Goal: Task Accomplishment & Management: Use online tool/utility

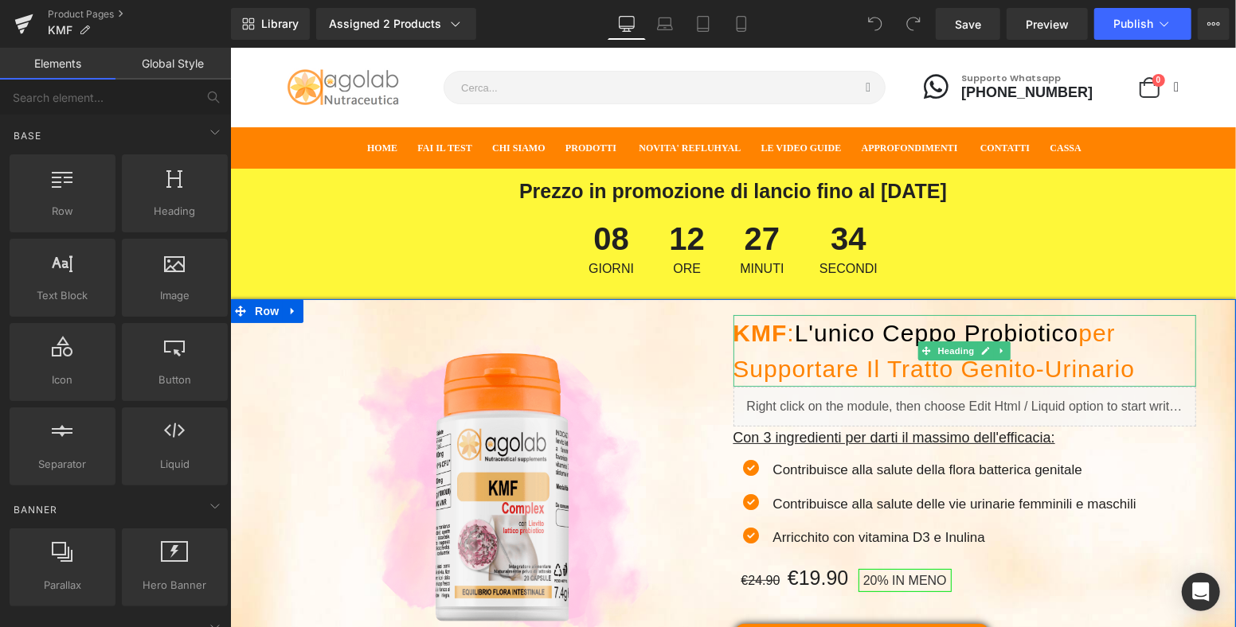
click at [888, 334] on span "l'unico ceppo probiotico" at bounding box center [936, 332] width 284 height 26
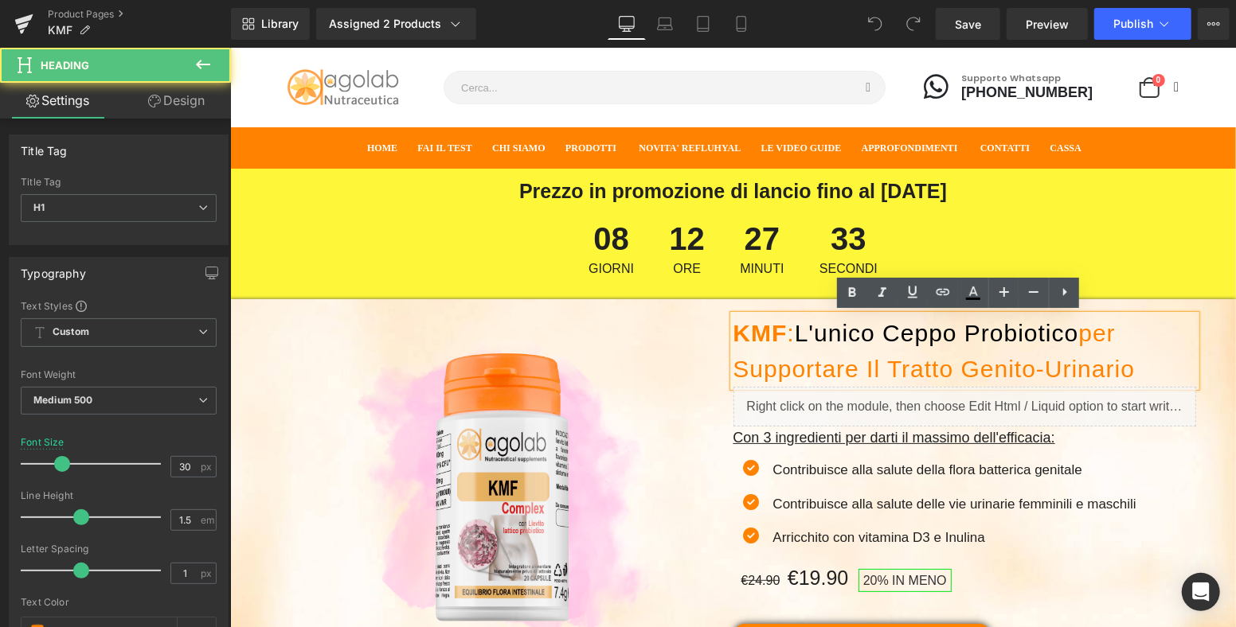
click at [815, 333] on span "l'unico ceppo probiotico" at bounding box center [936, 332] width 284 height 26
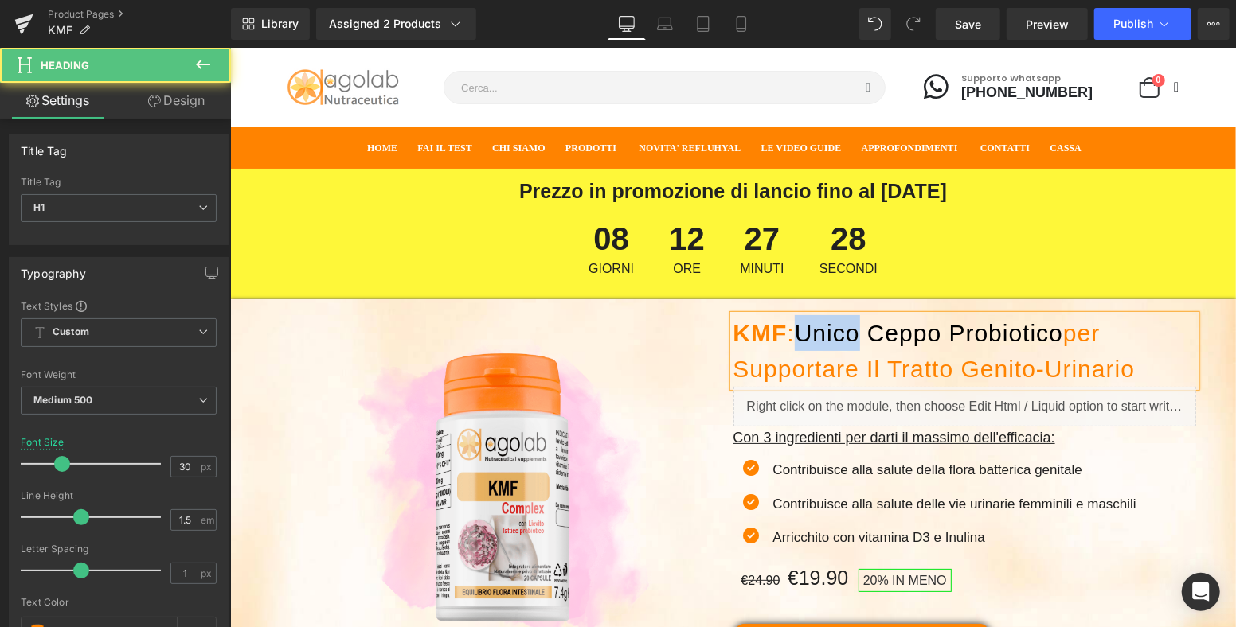
drag, startPoint x: 862, startPoint y: 327, endPoint x: 810, endPoint y: 330, distance: 52.6
click at [803, 333] on span "unico ceppo probiotico" at bounding box center [928, 332] width 268 height 26
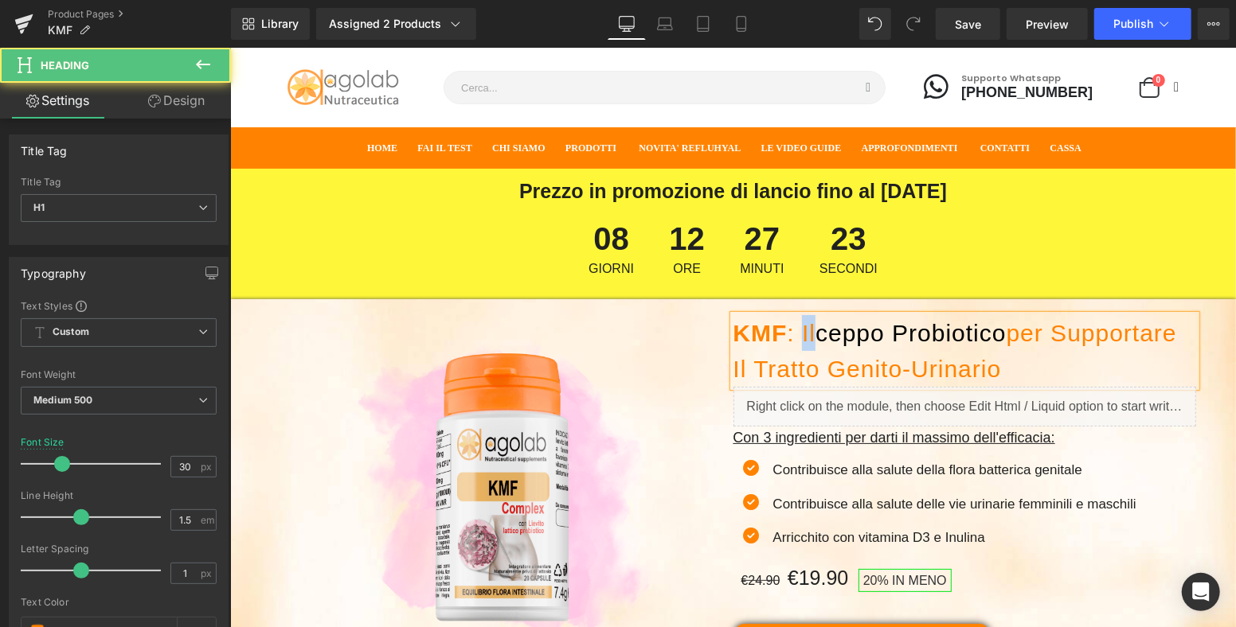
drag, startPoint x: 811, startPoint y: 330, endPoint x: 795, endPoint y: 330, distance: 15.1
click at [795, 330] on h1 "KMF : il ceppo probiotico per supportare il tratto genito-urinario" at bounding box center [964, 350] width 463 height 72
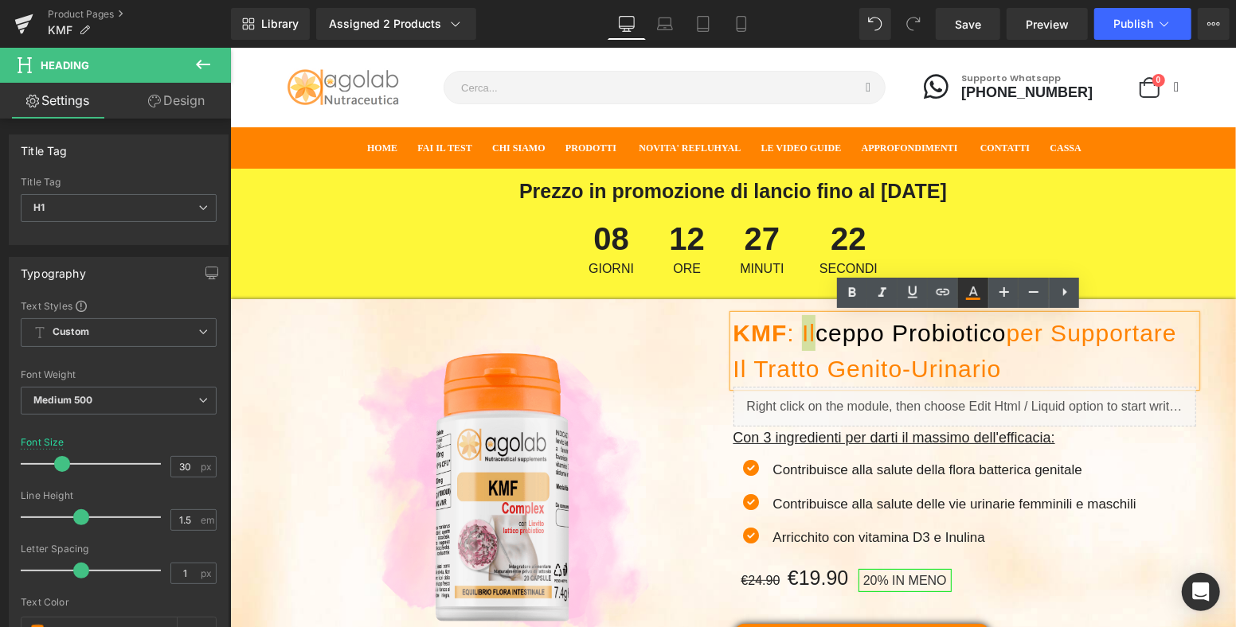
click at [978, 299] on icon at bounding box center [973, 299] width 14 height 2
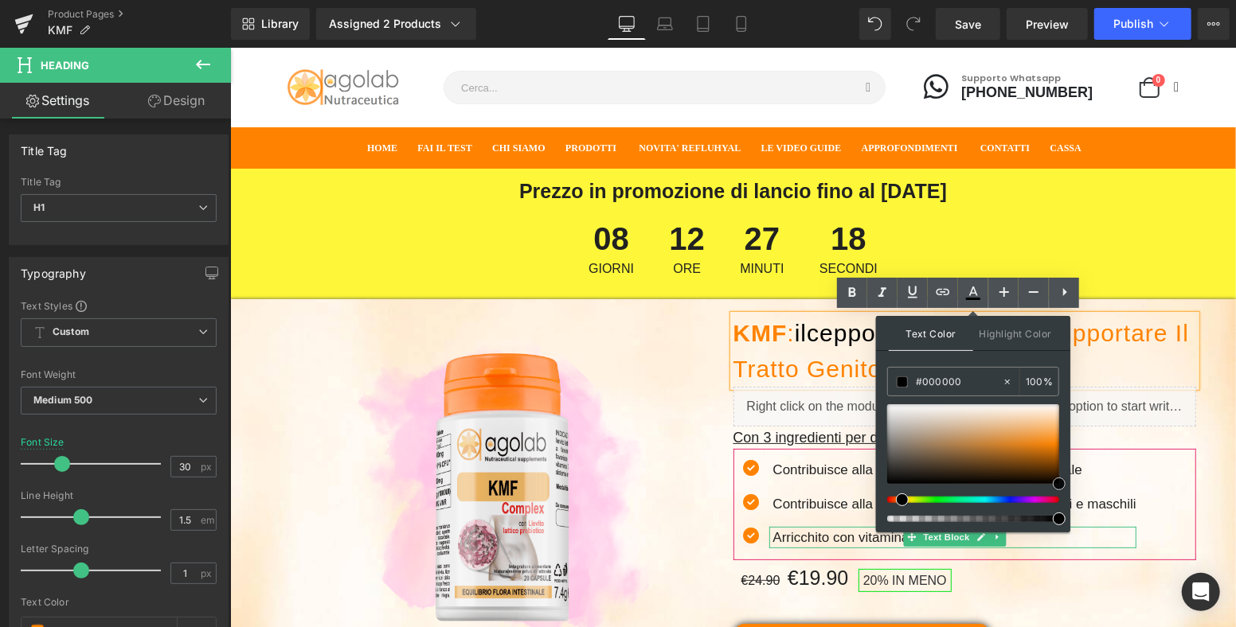
drag, startPoint x: 1285, startPoint y: 490, endPoint x: 1063, endPoint y: 537, distance: 227.2
click at [1209, 336] on div "Image KMF : il ceppo probiotico per supportare il tratto genito-urinario Headin…" at bounding box center [732, 510] width 1006 height 423
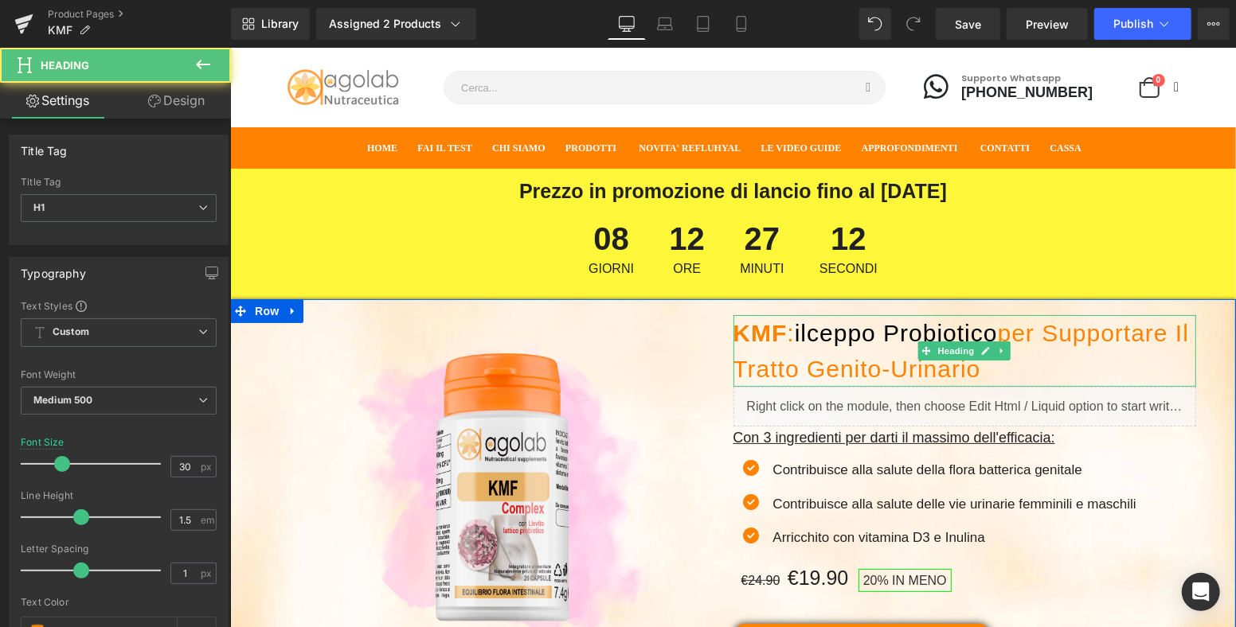
drag, startPoint x: 1136, startPoint y: 369, endPoint x: 955, endPoint y: 369, distance: 180.7
click at [955, 369] on h1 "KMF : il ceppo probiotico per supportare il tratto genito-urinario" at bounding box center [964, 350] width 463 height 72
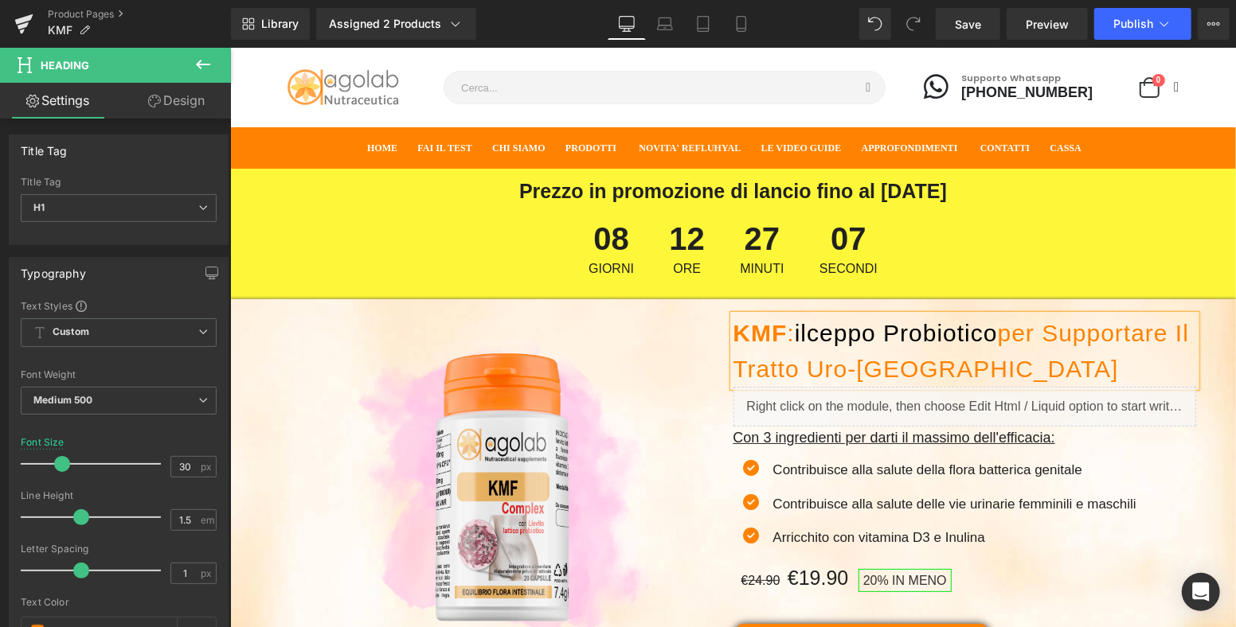
drag, startPoint x: 1193, startPoint y: 360, endPoint x: 1144, endPoint y: 400, distance: 63.4
click at [1196, 359] on div "Image KMF : il ceppo probiotico per supportare il tratto Uro-Genitale Heading L…" at bounding box center [732, 510] width 1006 height 423
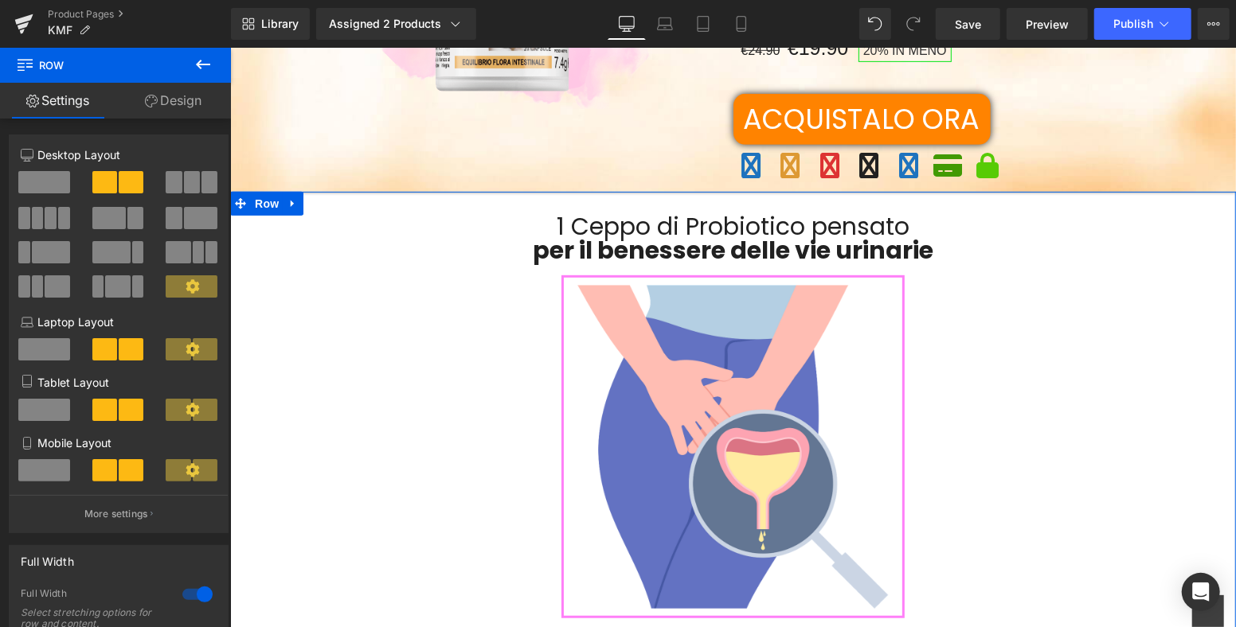
scroll to position [442, 0]
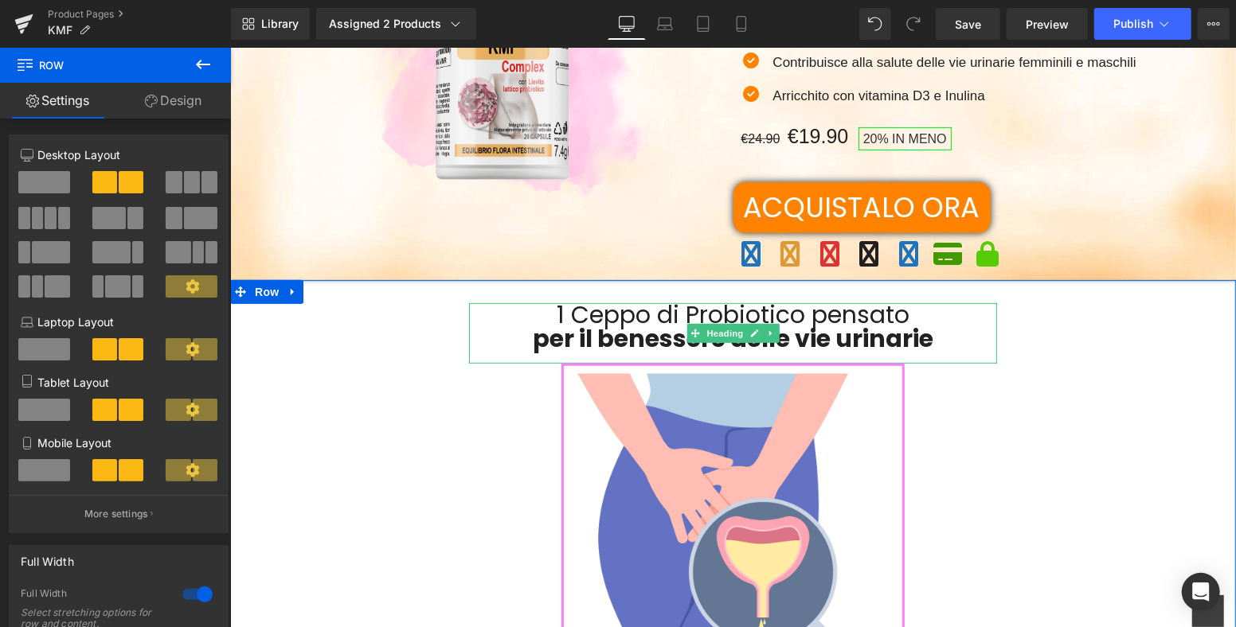
click at [925, 333] on strong "per il benessere delle vie urinarie" at bounding box center [732, 338] width 400 height 34
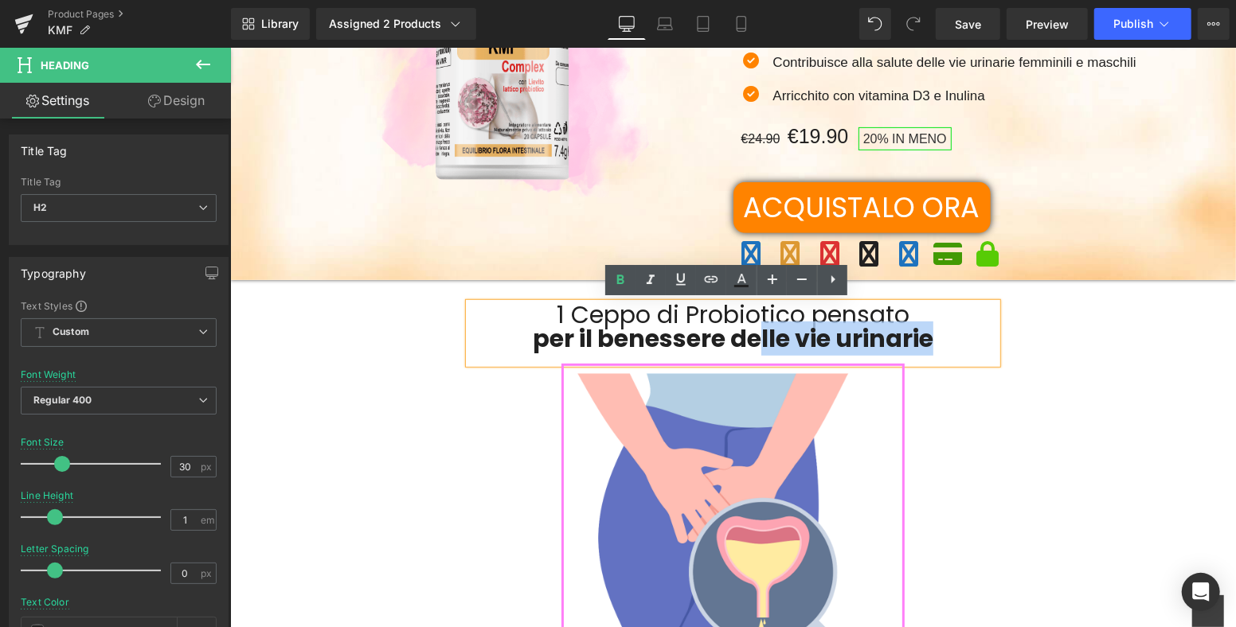
drag, startPoint x: 940, startPoint y: 333, endPoint x: 756, endPoint y: 340, distance: 184.9
click at [756, 340] on h2 "per il benessere delle vie urinarie" at bounding box center [732, 338] width 528 height 24
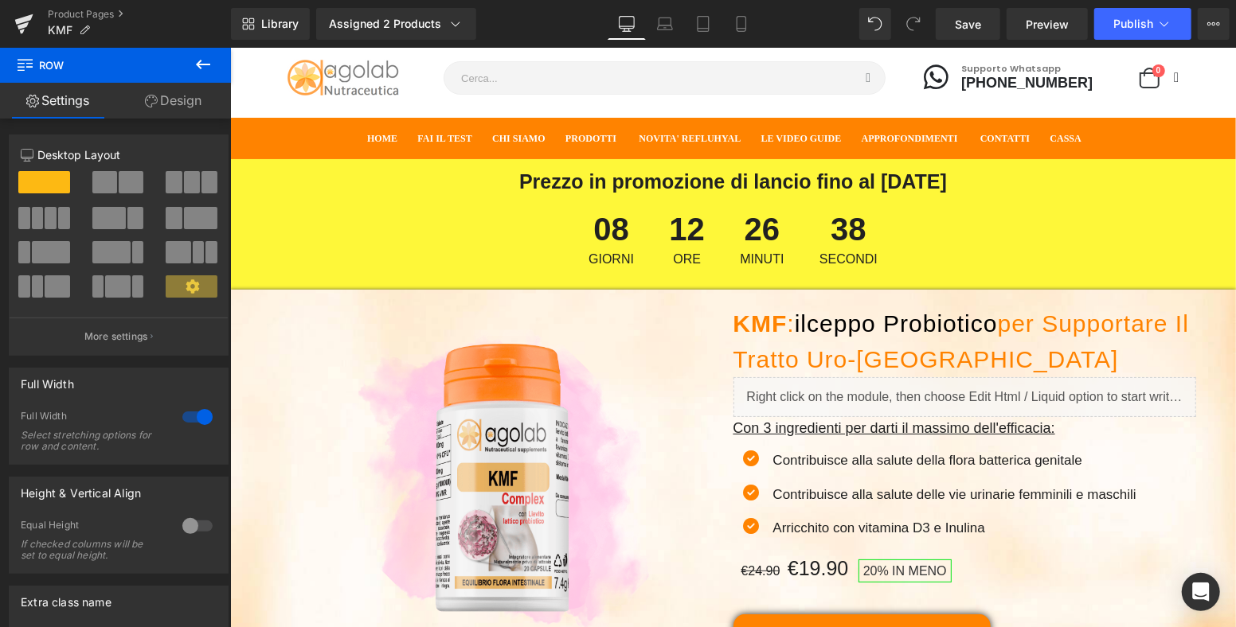
scroll to position [0, 0]
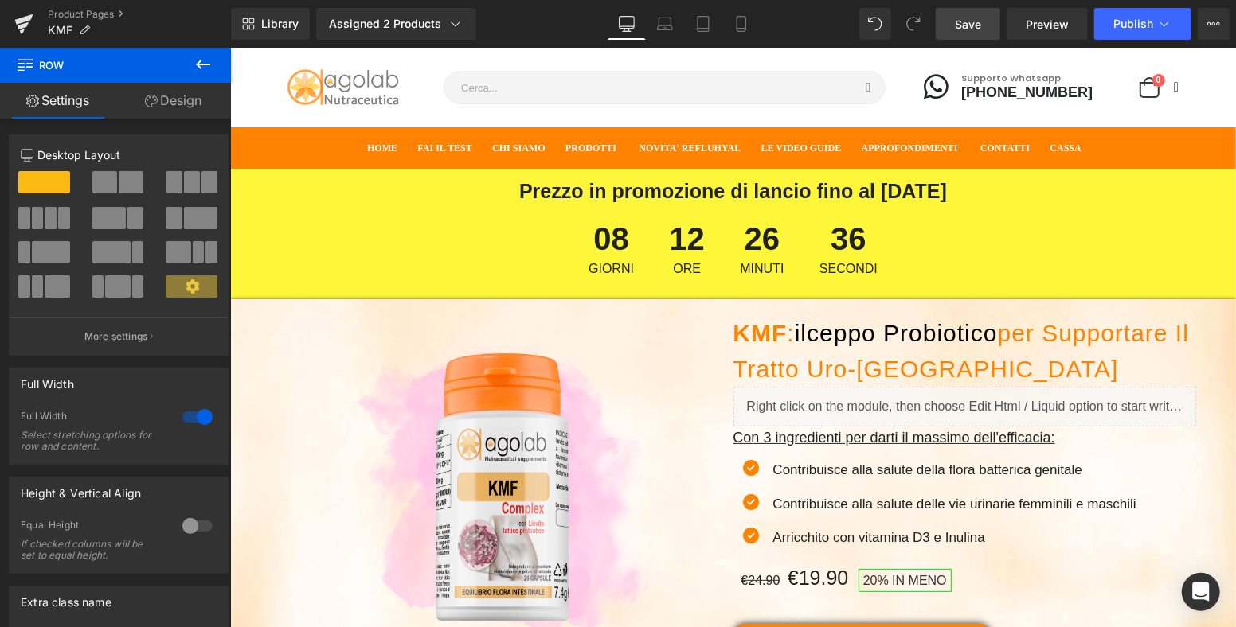
click at [972, 14] on link "Save" at bounding box center [968, 24] width 64 height 32
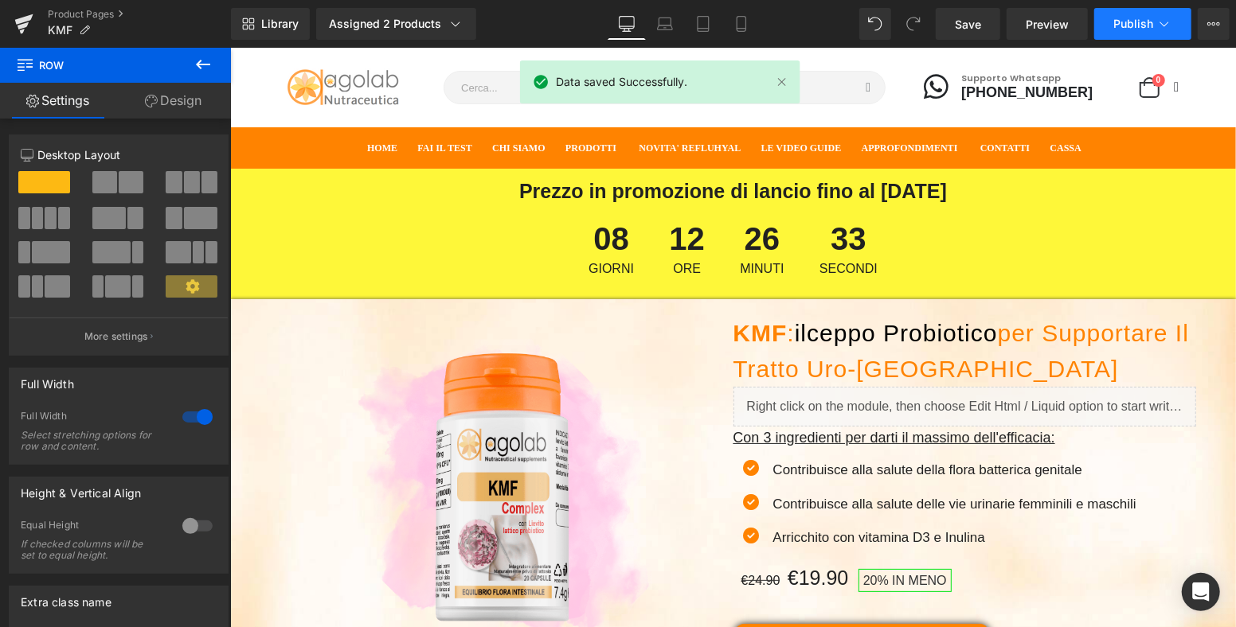
click at [1154, 33] on button "Publish" at bounding box center [1142, 24] width 97 height 32
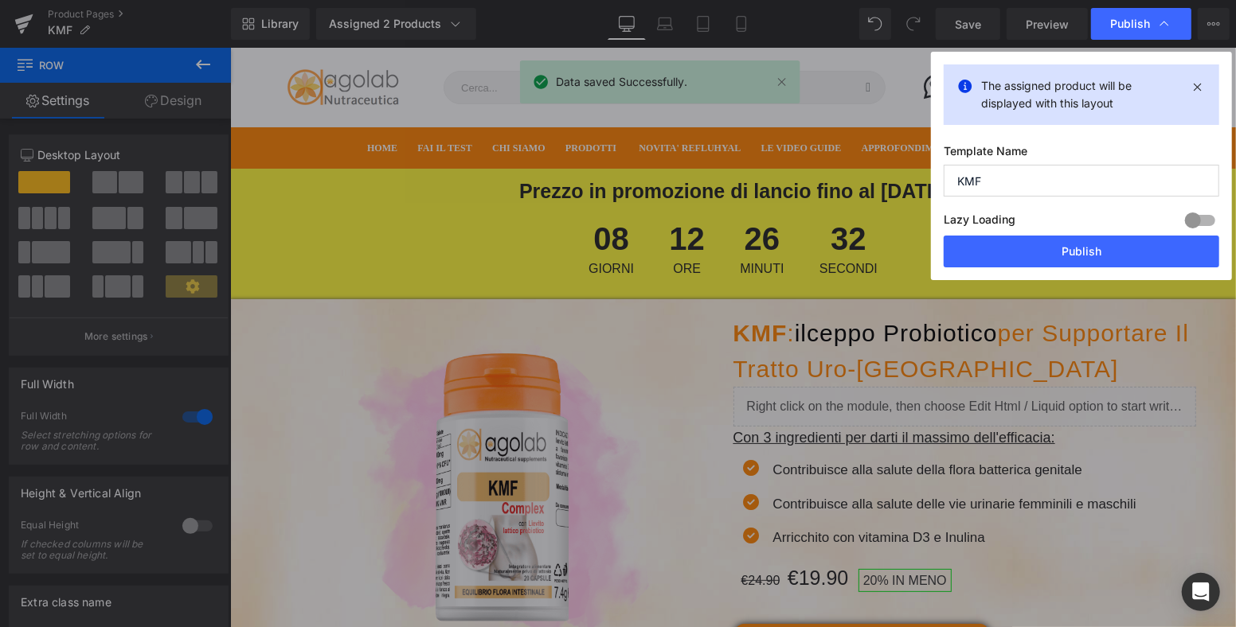
drag, startPoint x: 1075, startPoint y: 261, endPoint x: 903, endPoint y: 2, distance: 311.4
click at [1076, 260] on button "Publish" at bounding box center [1080, 252] width 275 height 32
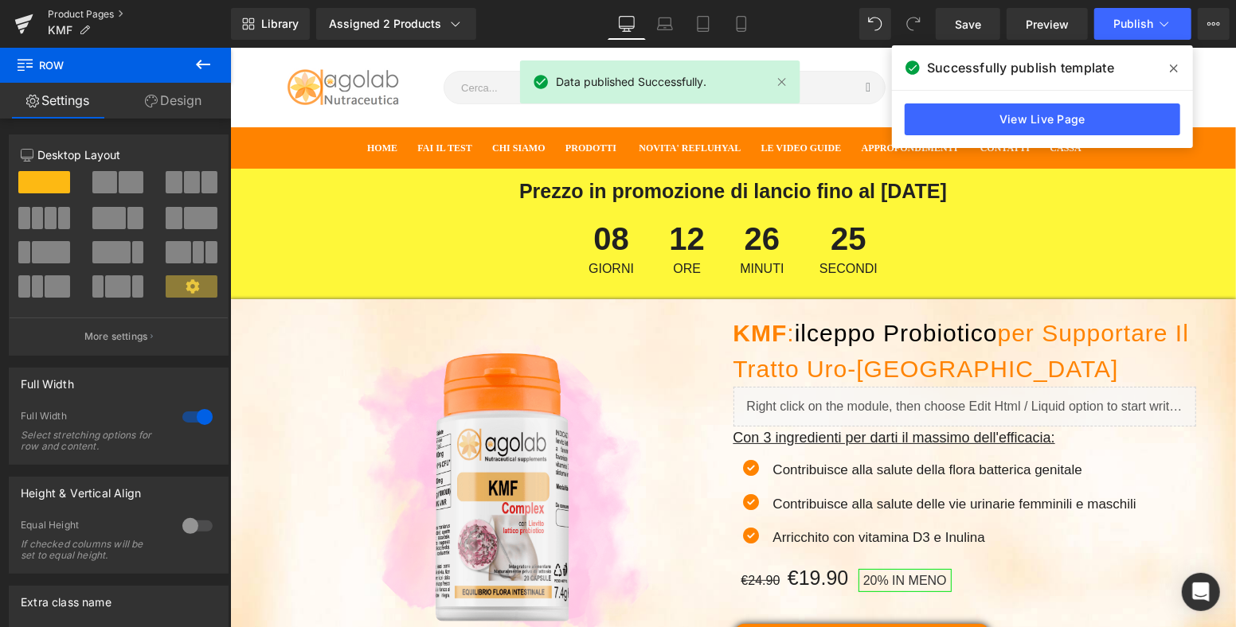
click at [103, 10] on link "Product Pages" at bounding box center [139, 14] width 183 height 13
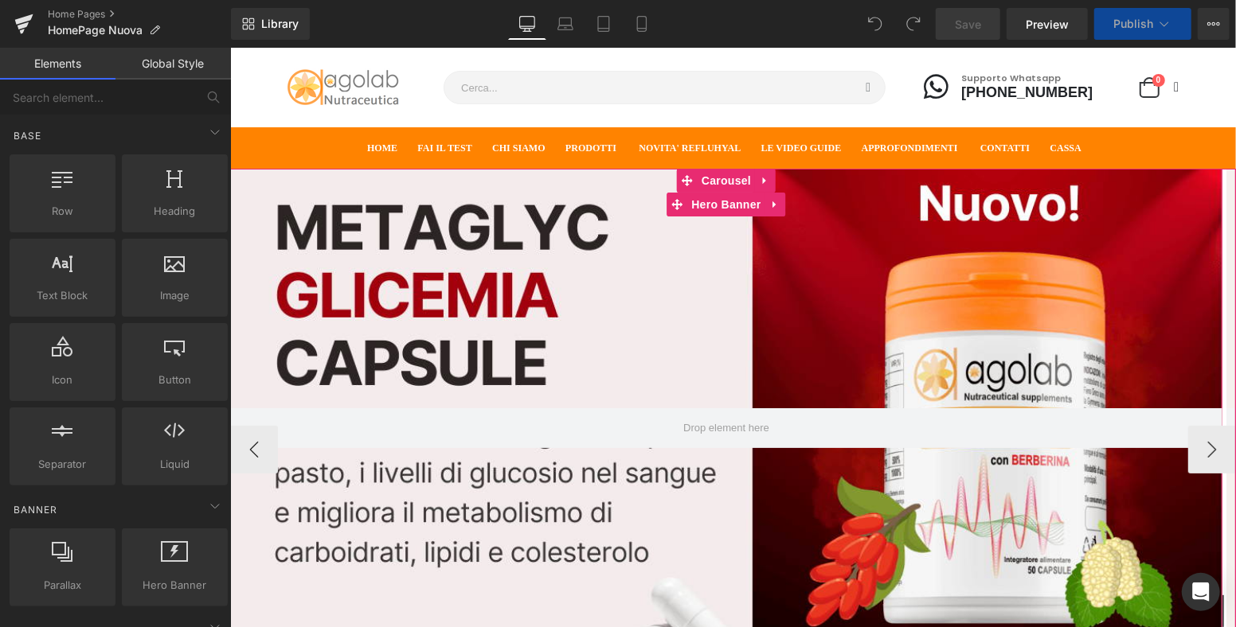
scroll to position [177, 0]
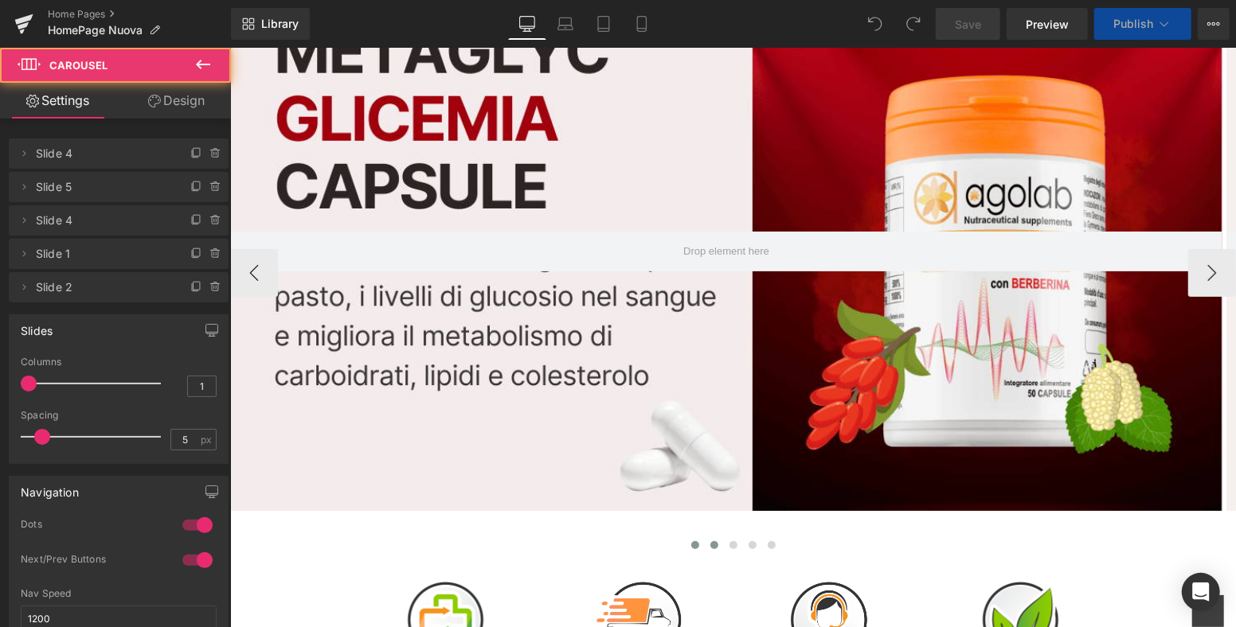
click at [709, 544] on span at bounding box center [713, 545] width 8 height 8
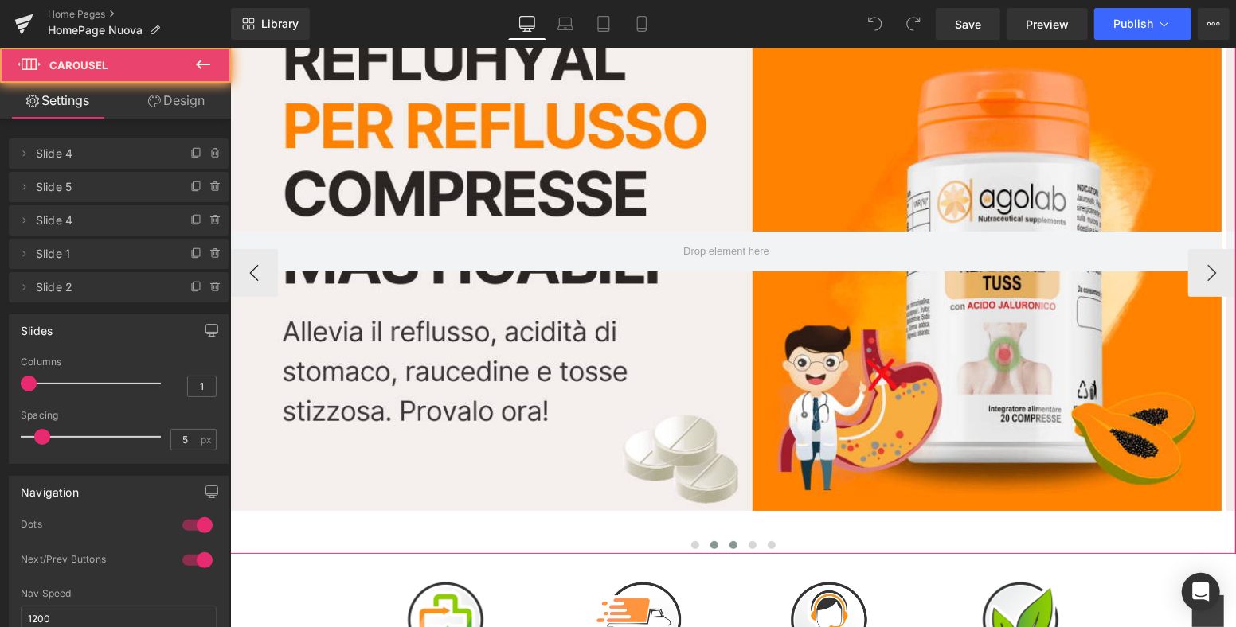
click at [729, 543] on button at bounding box center [732, 545] width 19 height 16
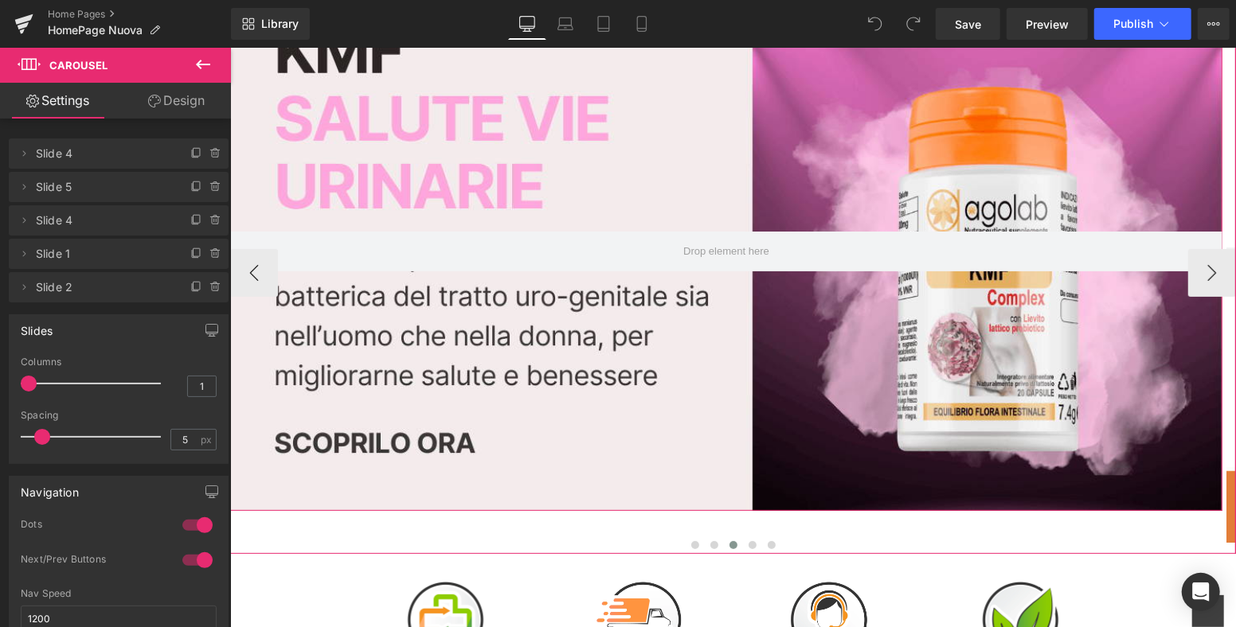
scroll to position [0, 0]
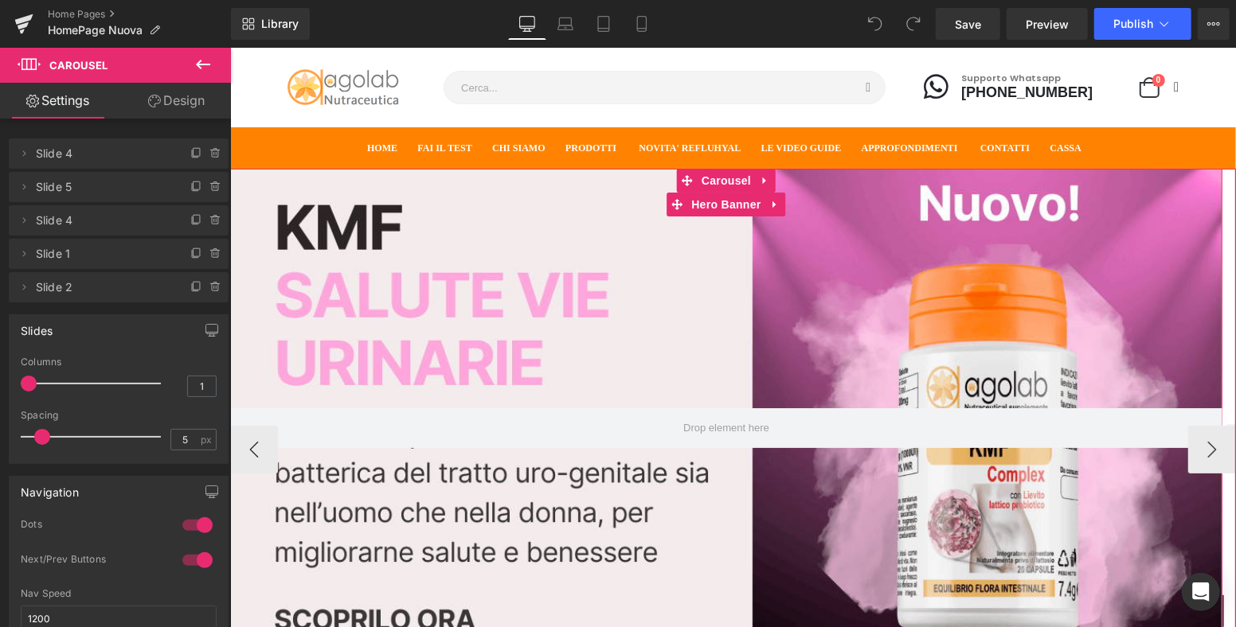
click at [607, 232] on div at bounding box center [725, 427] width 992 height 519
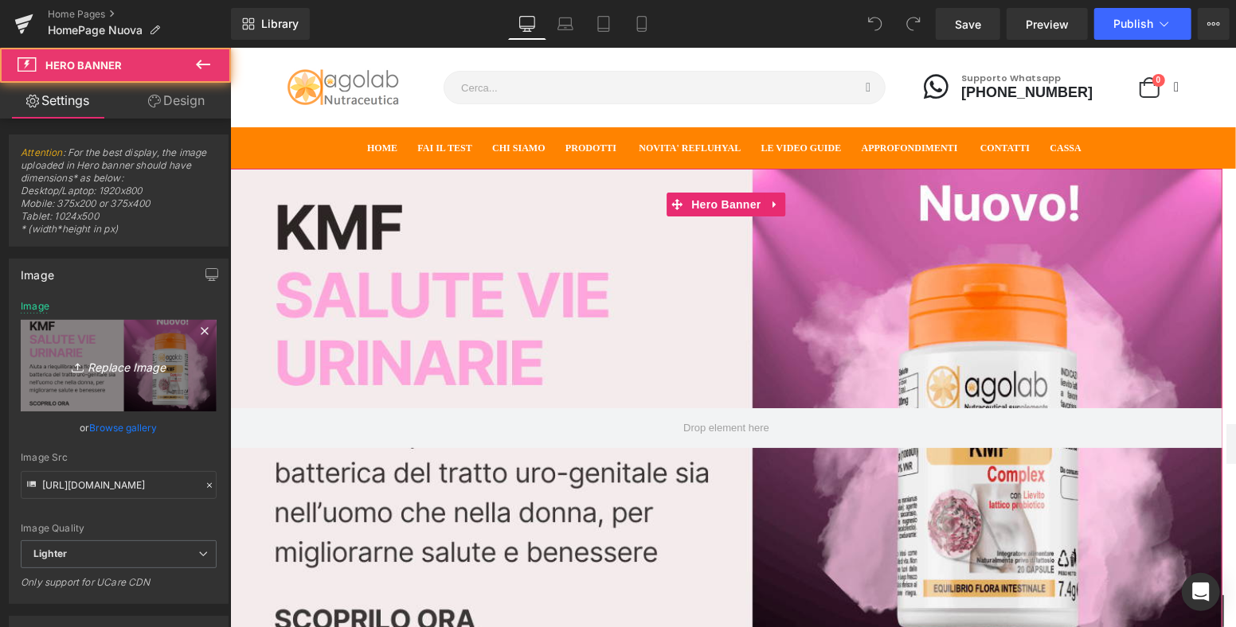
click at [137, 357] on icon "Replace Image" at bounding box center [118, 366] width 127 height 20
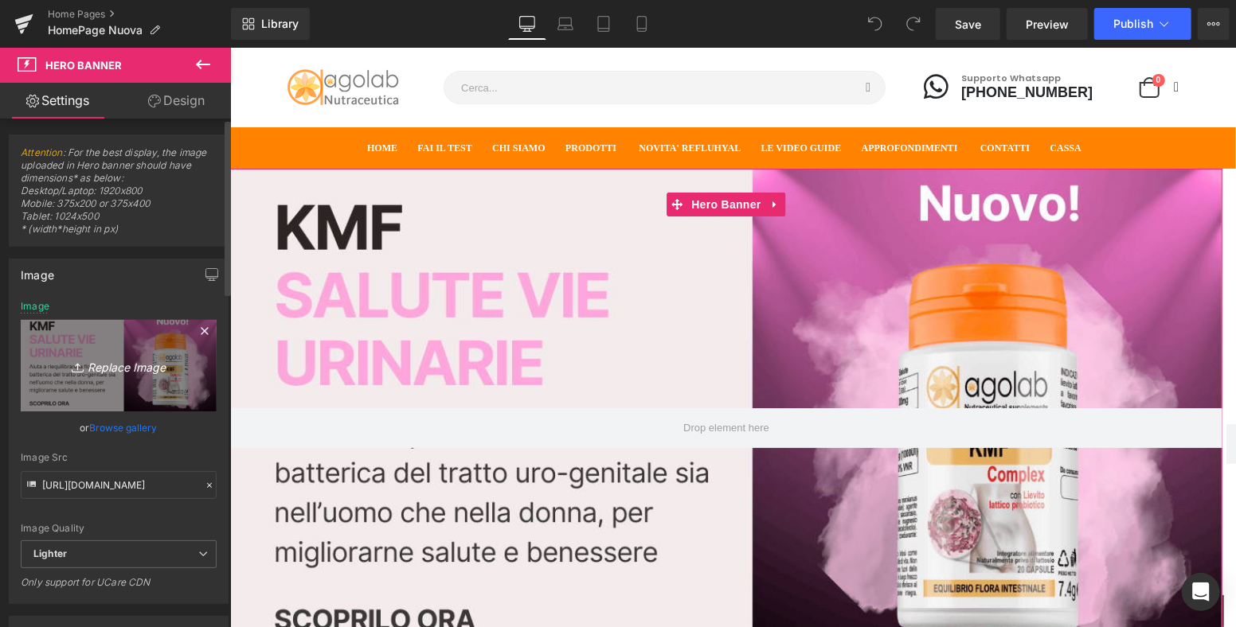
type input "C:\fakepath\Copia di Copia di Copy of SPIRULINA BREVETTATA VERDE + BLU ITALIANA…"
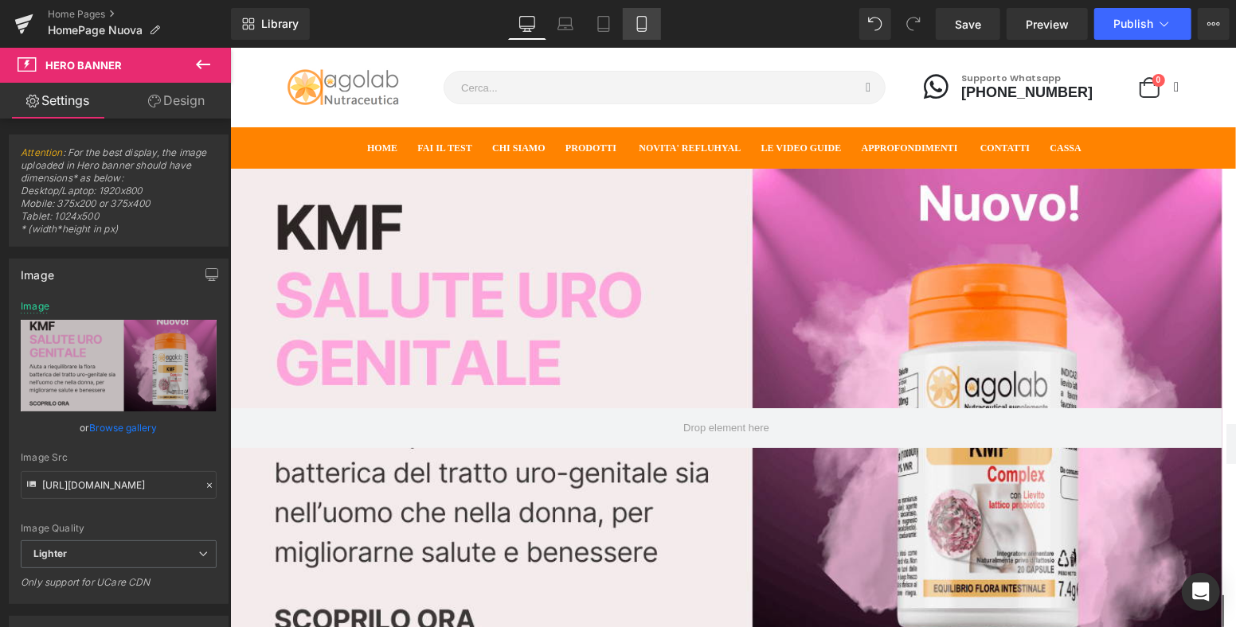
click at [638, 20] on icon at bounding box center [642, 24] width 16 height 16
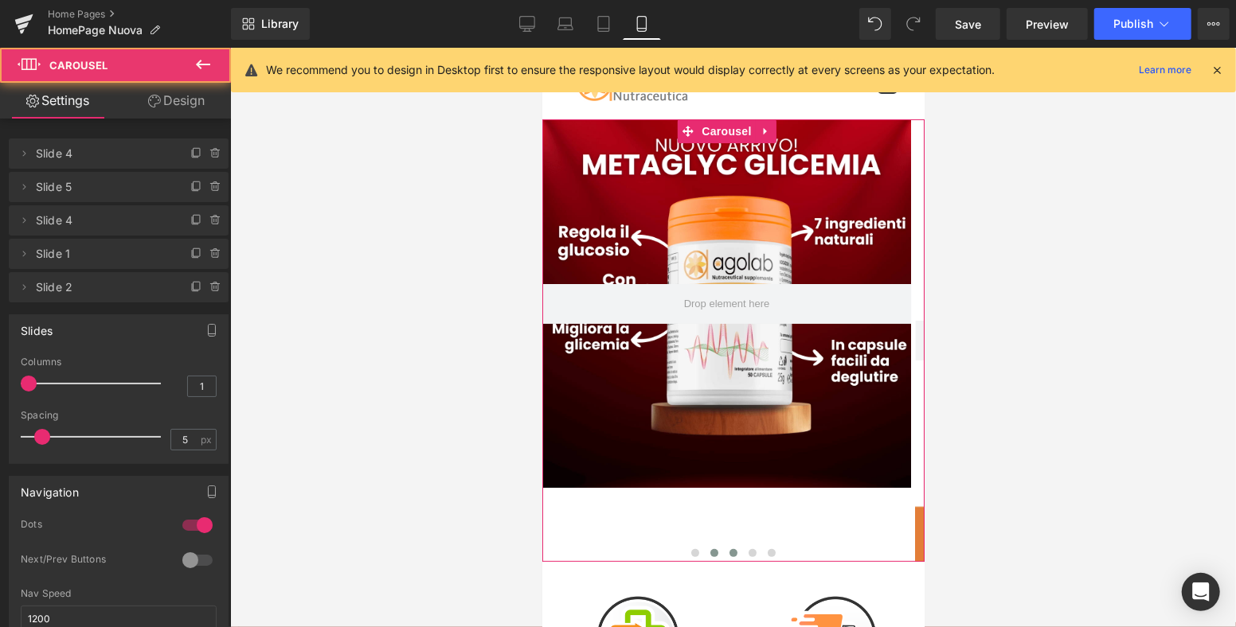
click at [709, 553] on span at bounding box center [713, 553] width 8 height 8
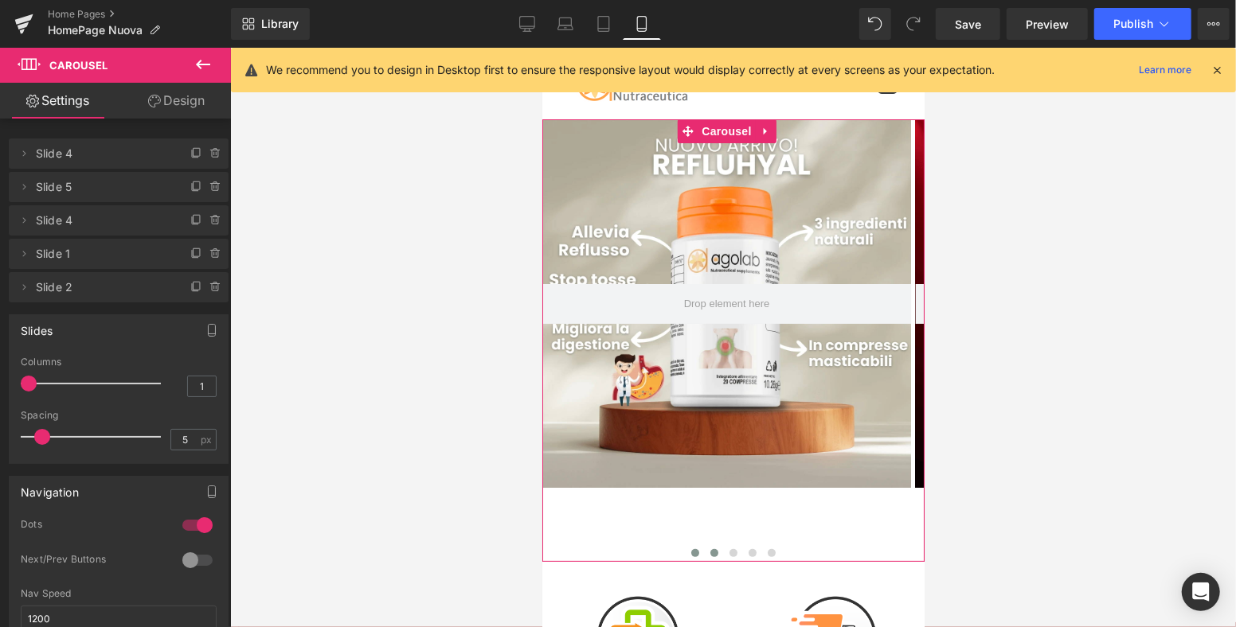
click at [685, 549] on button at bounding box center [694, 553] width 19 height 16
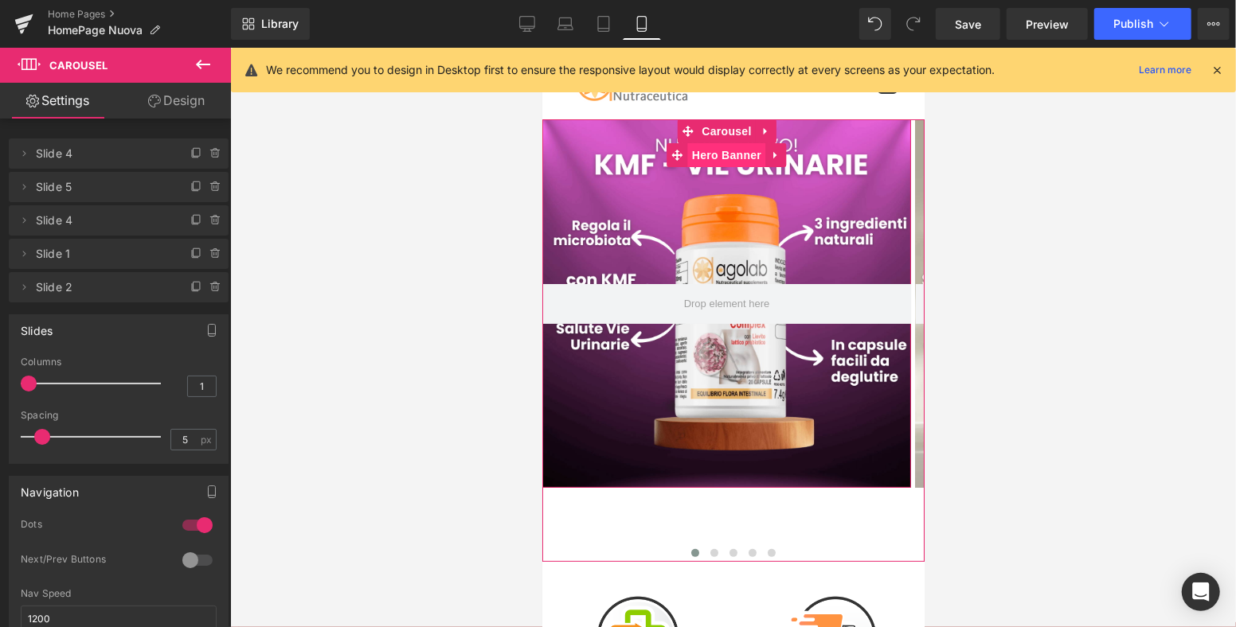
click at [713, 158] on span "Hero Banner" at bounding box center [725, 155] width 77 height 24
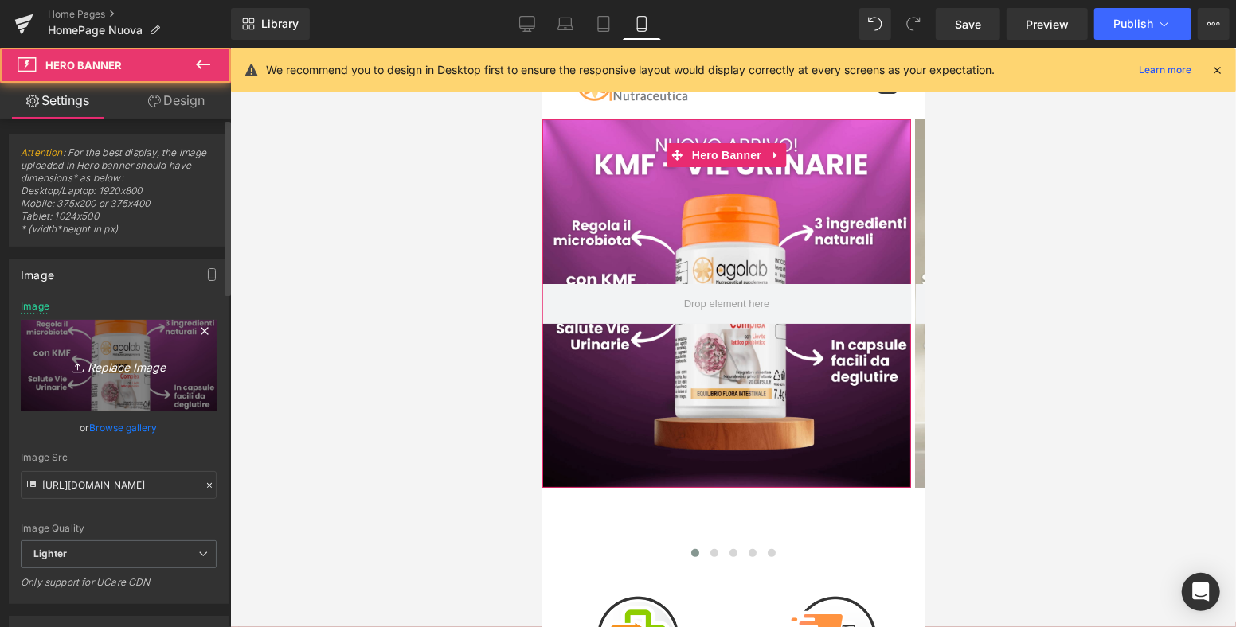
click at [121, 373] on icon "Replace Image" at bounding box center [118, 366] width 127 height 20
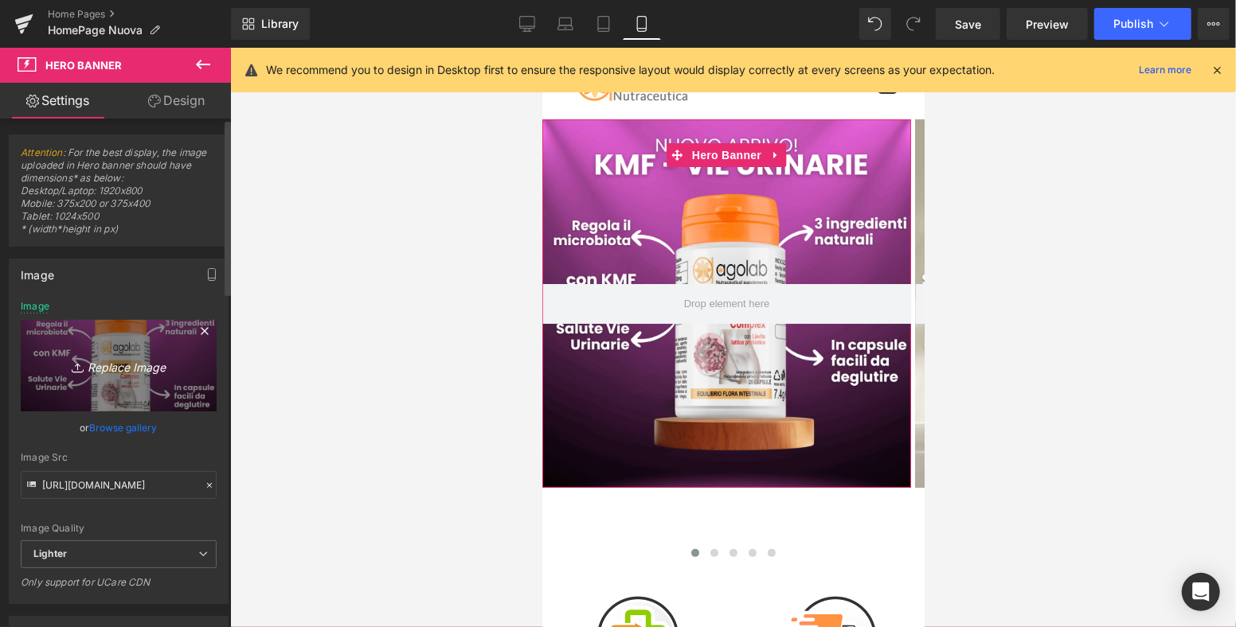
type input "C:\fakepath\Copia di Copia di Copia di Progetto senza titolo (2) (1).png"
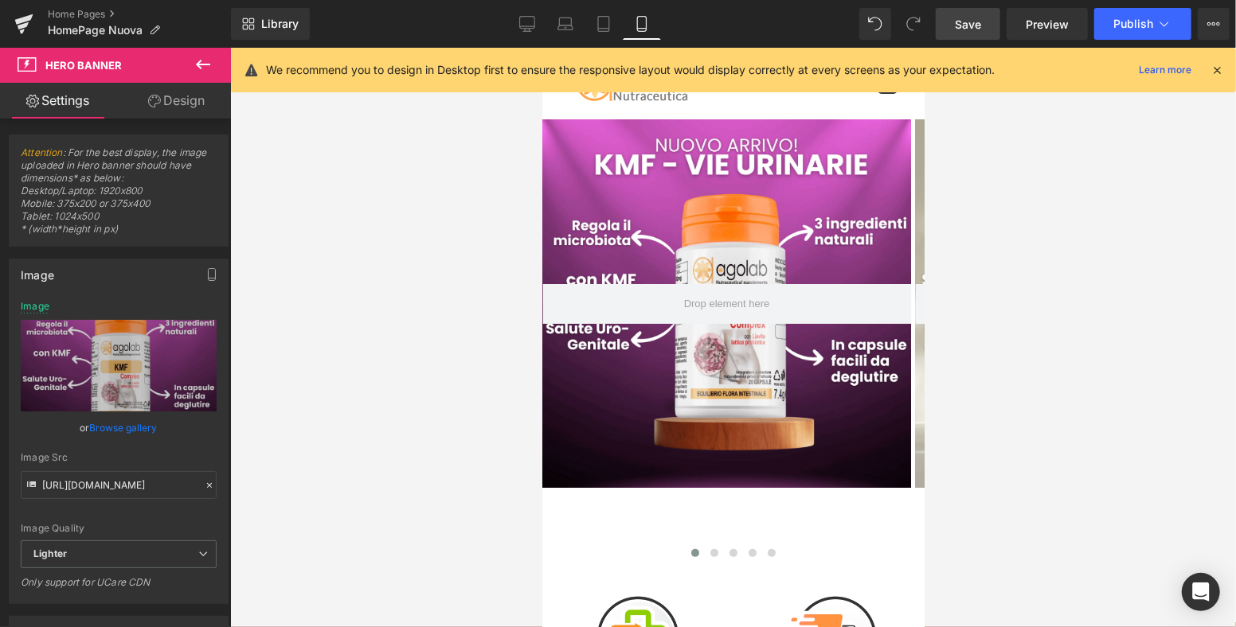
click at [979, 29] on span "Save" at bounding box center [968, 24] width 26 height 17
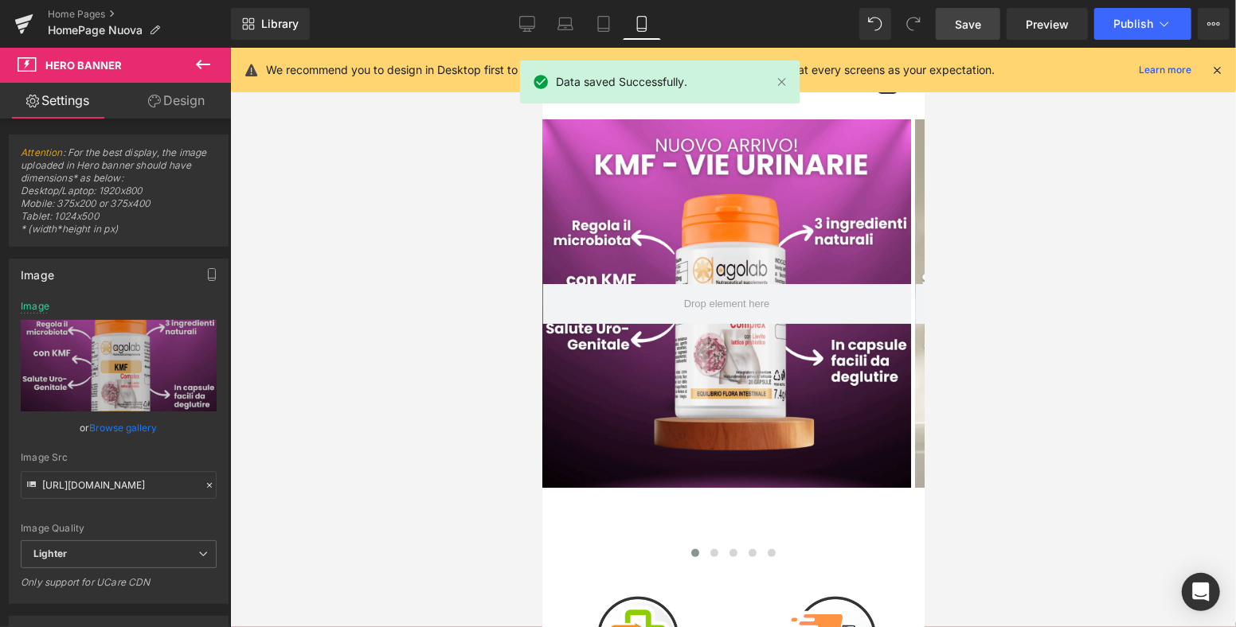
click at [1213, 67] on icon at bounding box center [1216, 70] width 14 height 14
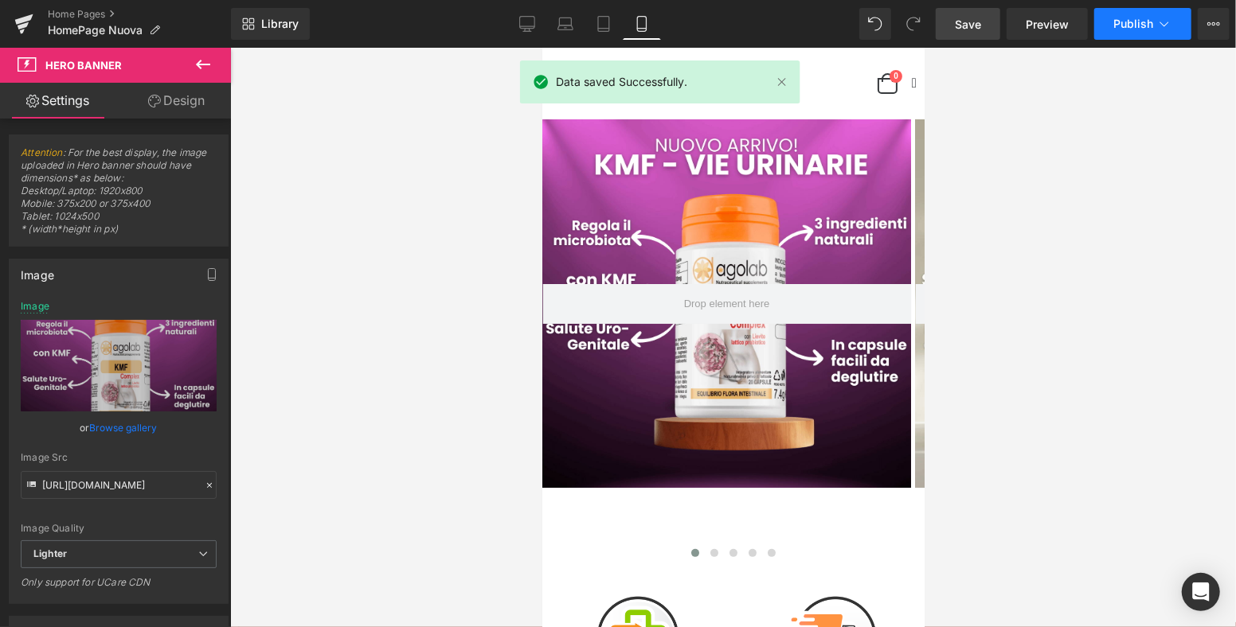
click at [1131, 21] on span "Publish" at bounding box center [1133, 24] width 40 height 13
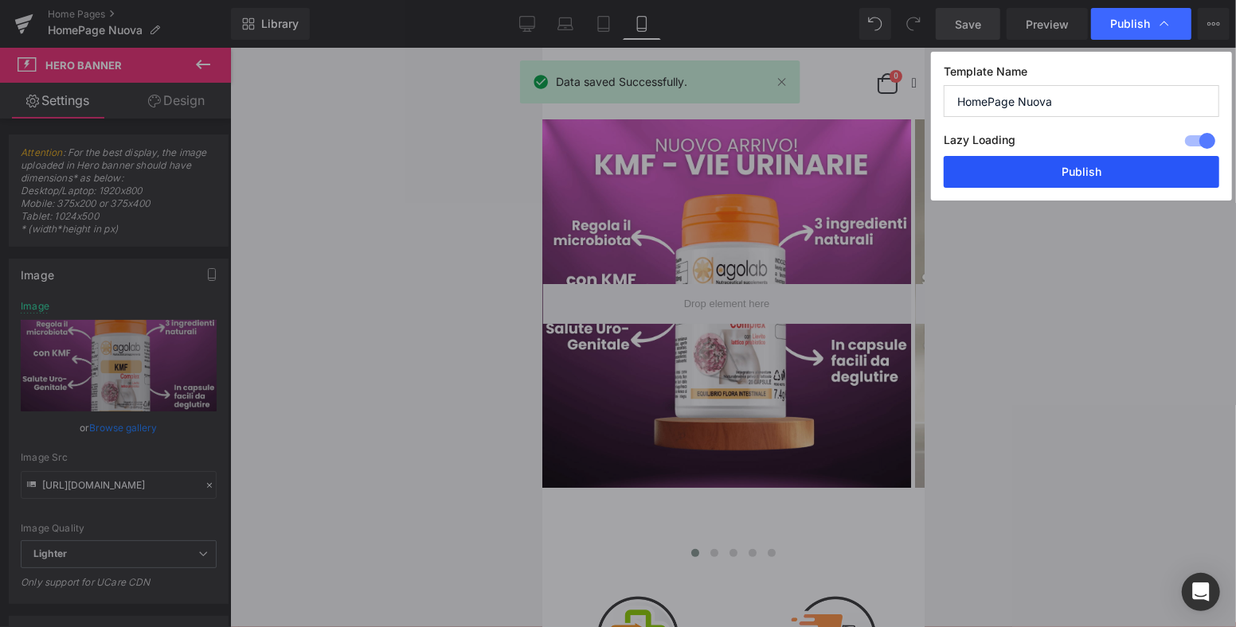
click at [1123, 166] on button "Publish" at bounding box center [1080, 172] width 275 height 32
